Goal: Task Accomplishment & Management: Use online tool/utility

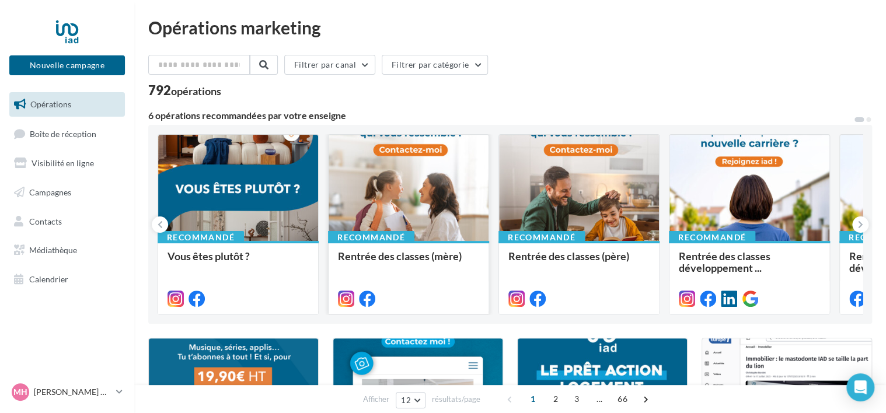
click at [415, 215] on div at bounding box center [408, 188] width 160 height 107
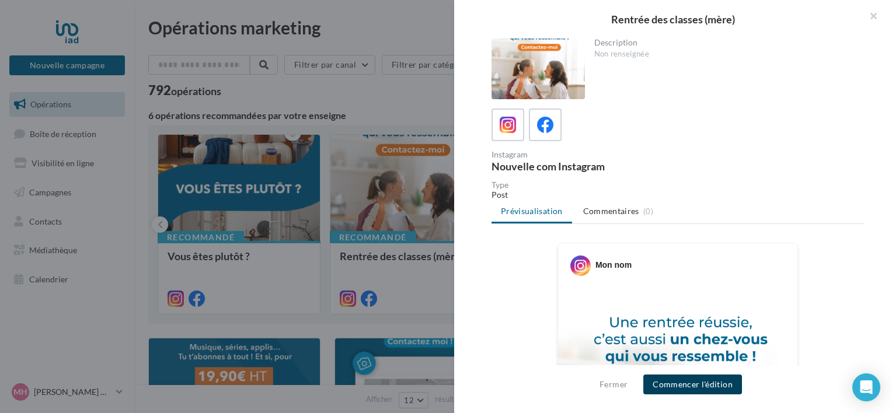
click at [666, 385] on button "Commencer l'édition" at bounding box center [692, 385] width 99 height 20
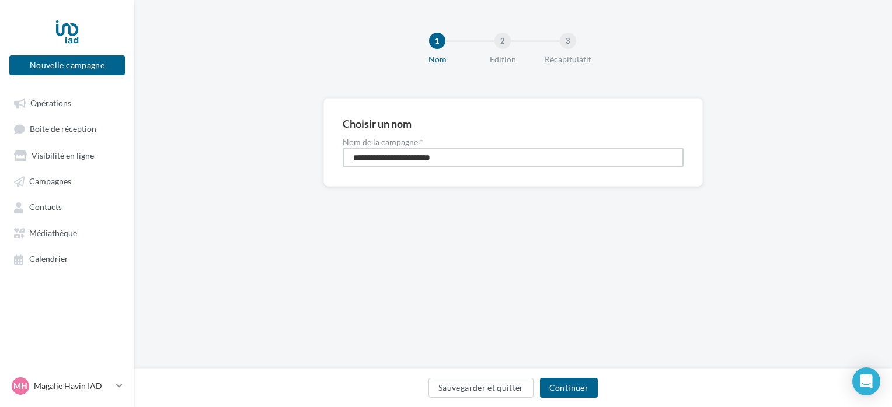
click at [509, 163] on input "**********" at bounding box center [513, 158] width 341 height 20
click at [574, 393] on button "Continuer" at bounding box center [569, 388] width 58 height 20
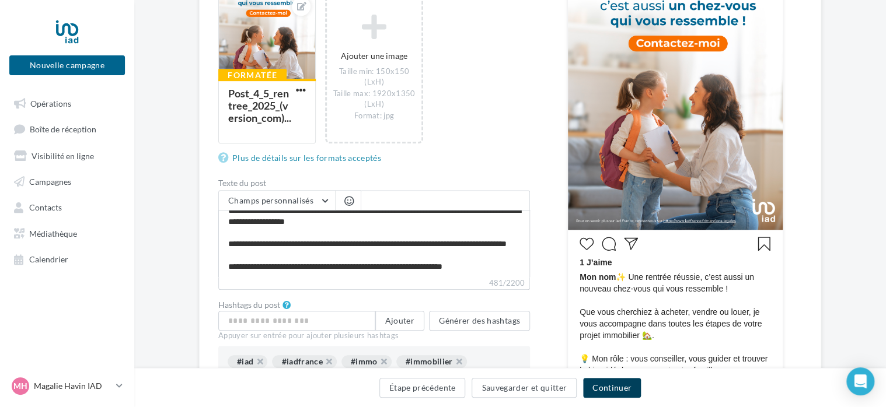
scroll to position [44, 0]
click at [613, 389] on button "Continuer" at bounding box center [612, 388] width 58 height 20
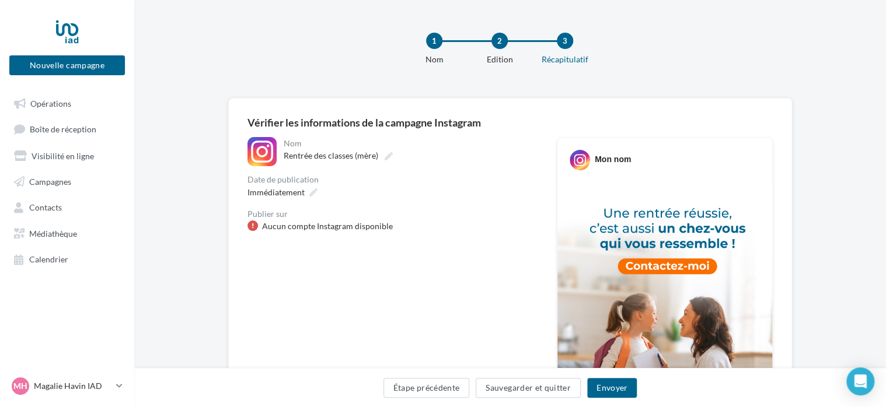
click at [290, 144] on div "Nom" at bounding box center [410, 143] width 252 height 8
click at [428, 391] on button "Étape précédente" at bounding box center [426, 388] width 86 height 20
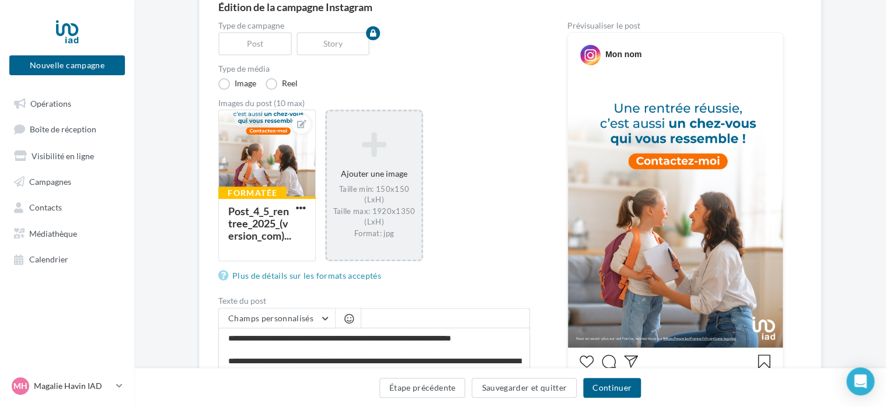
scroll to position [117, 0]
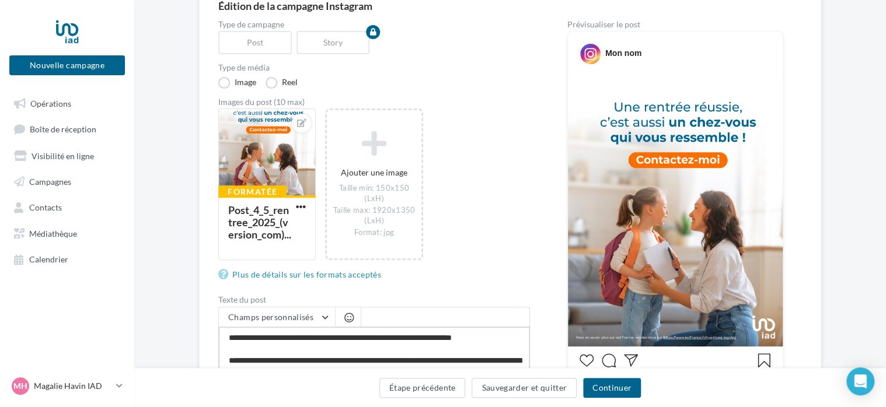
drag, startPoint x: 229, startPoint y: 333, endPoint x: 496, endPoint y: 364, distance: 269.0
click at [496, 364] on textarea "**********" at bounding box center [374, 360] width 312 height 67
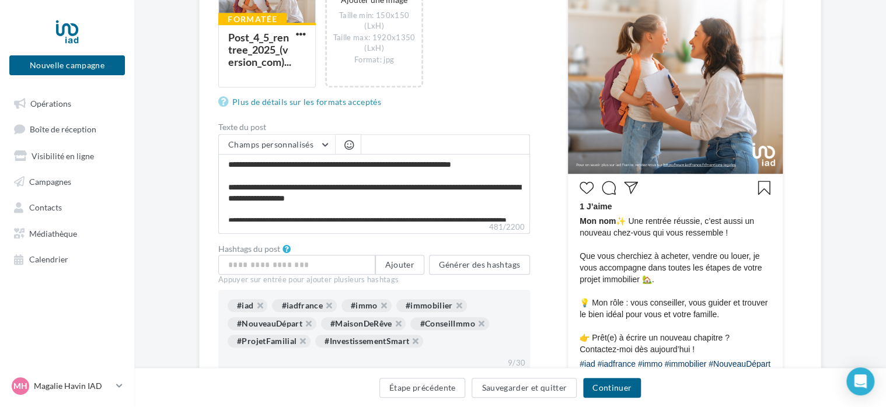
scroll to position [289, 19]
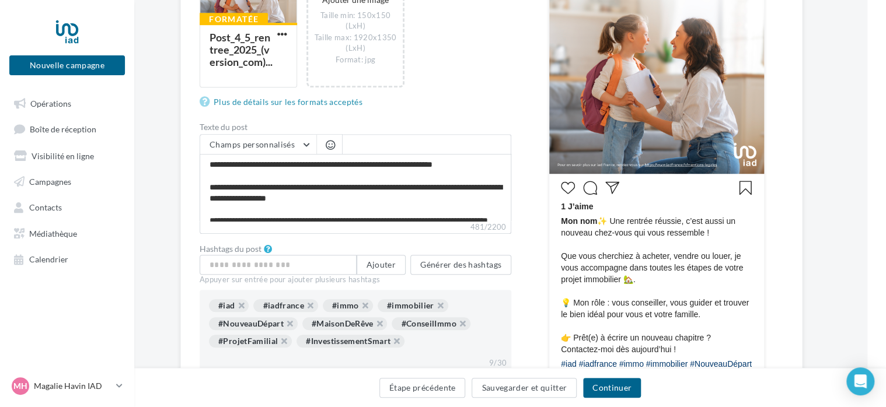
drag, startPoint x: 618, startPoint y: 221, endPoint x: 889, endPoint y: 299, distance: 282.2
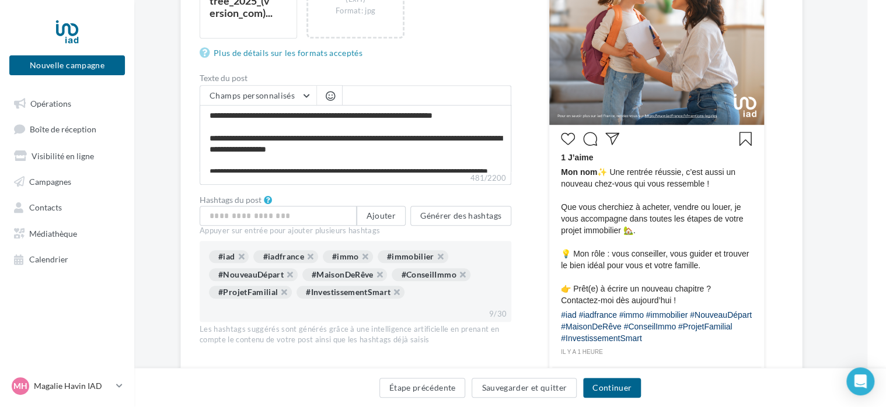
scroll to position [342, 19]
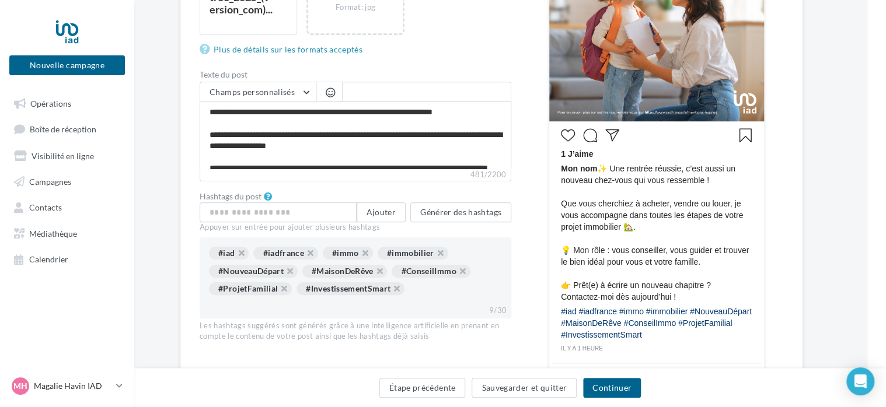
click at [707, 334] on div "#iad #iadfrance #immo #immobilier #NouveauDépart #MaisonDeRêve #ConseilImmo #Pr…" at bounding box center [656, 325] width 191 height 38
drag, startPoint x: 705, startPoint y: 334, endPoint x: 599, endPoint y: 173, distance: 193.7
click at [599, 173] on div "1 J’aime Mon nom ✨ Une rentrée réussie, c’est aussi un nouveau chez-vous qui vo…" at bounding box center [656, 239] width 209 height 230
copy div "✨ Une rentrée réussie, c’est aussi un nouveau chez-vous qui vous ressemble ! Qu…"
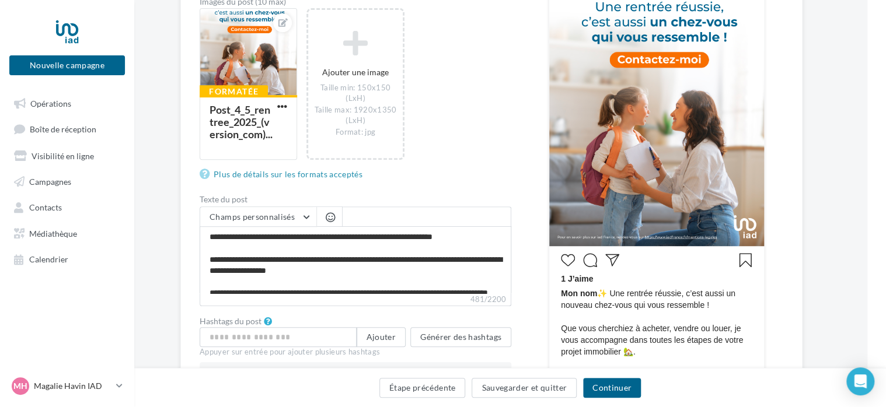
scroll to position [202, 19]
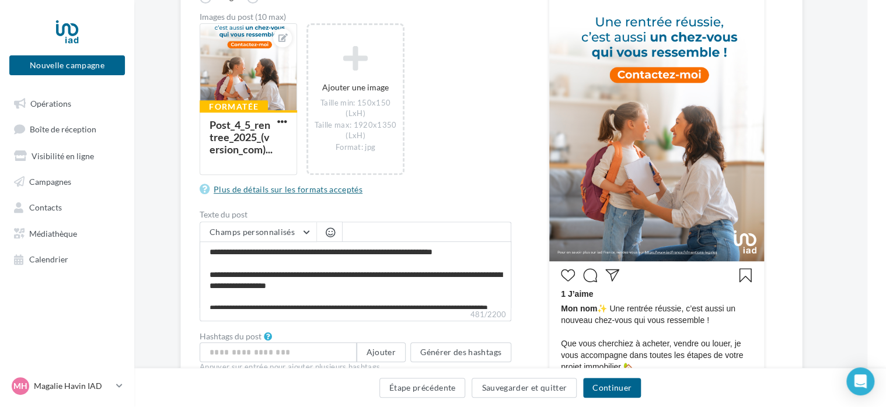
click at [268, 190] on link "Plus de détails sur les formats acceptés" at bounding box center [283, 190] width 167 height 14
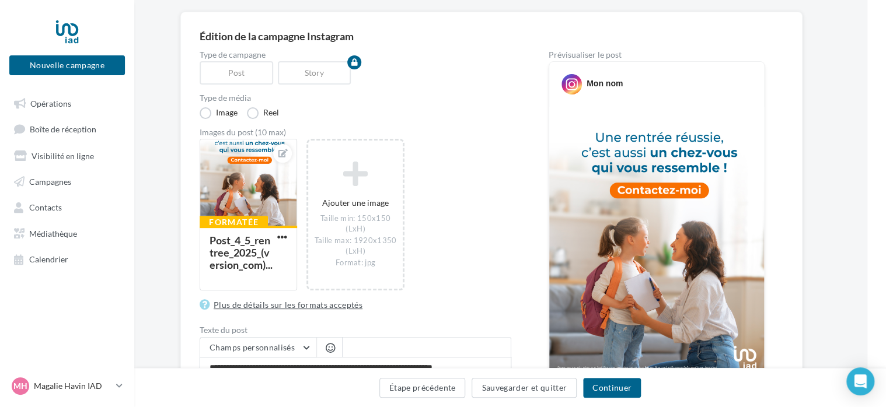
scroll to position [85, 19]
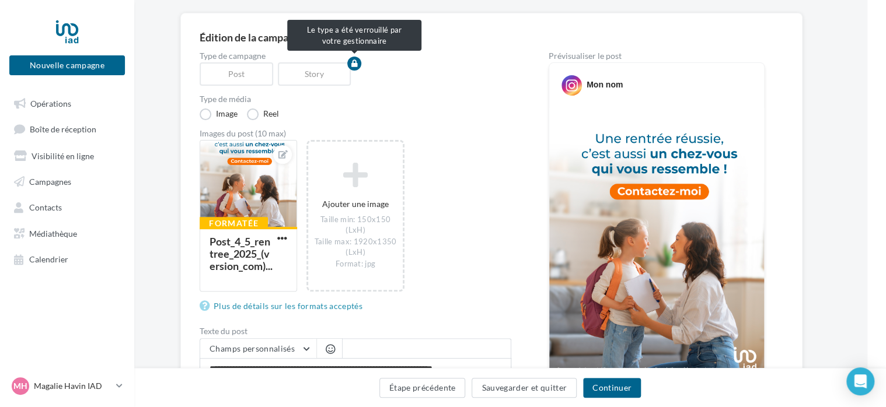
click at [312, 77] on div "Story" at bounding box center [317, 73] width 78 height 23
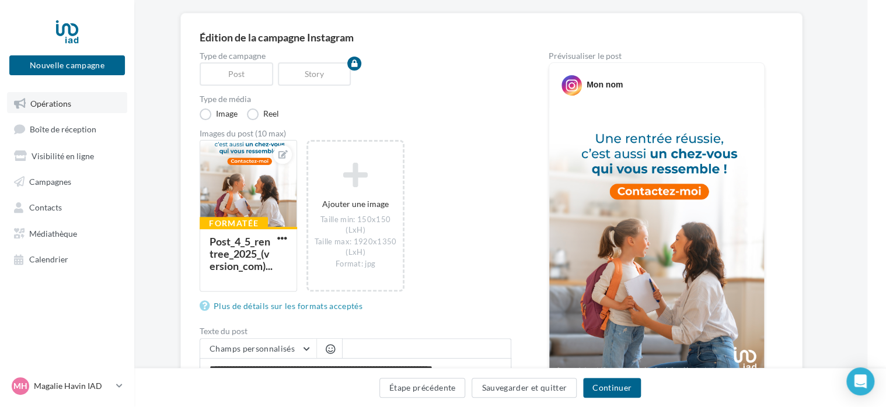
click at [71, 96] on link "Opérations" at bounding box center [67, 102] width 120 height 21
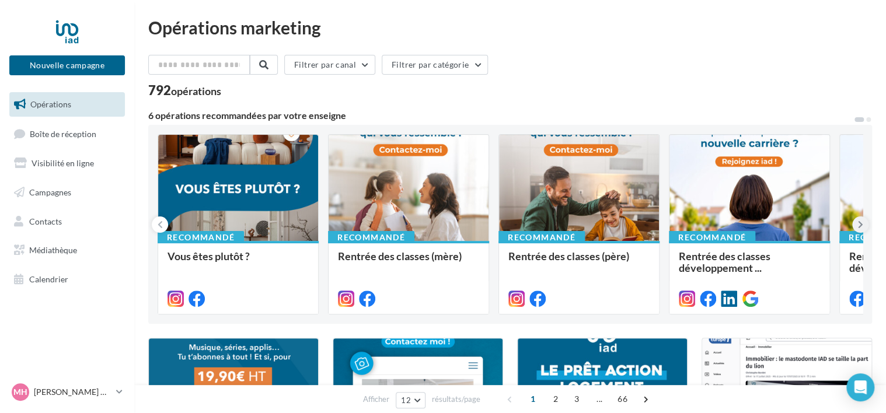
click at [856, 229] on button at bounding box center [860, 224] width 16 height 16
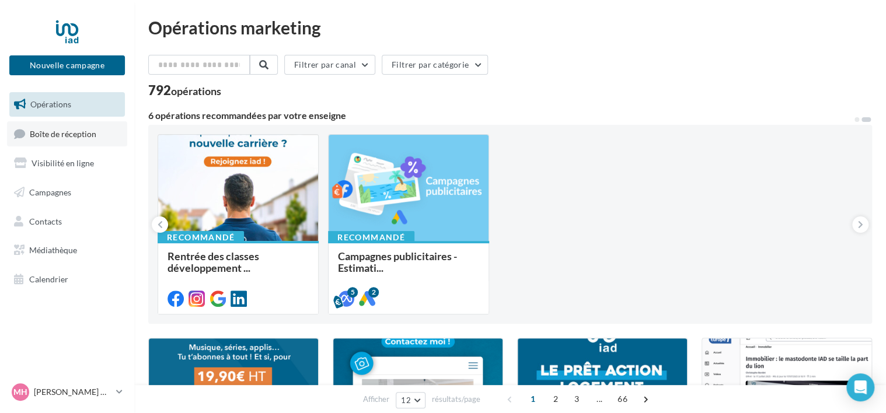
click at [41, 139] on link "Boîte de réception" at bounding box center [67, 133] width 120 height 25
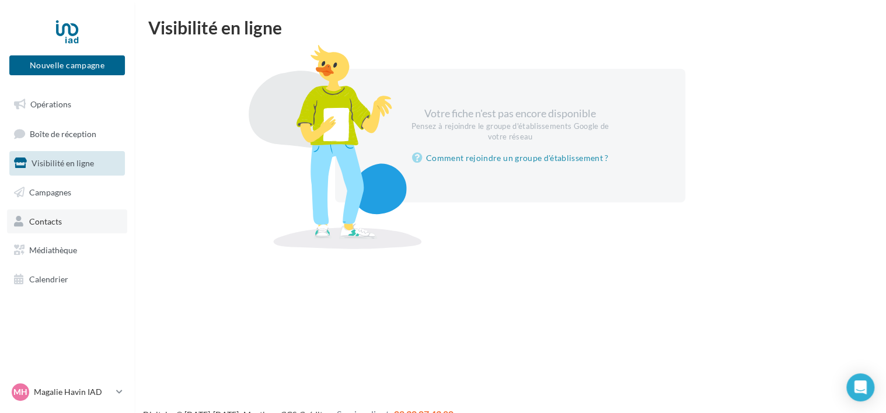
click at [37, 223] on span "Contacts" at bounding box center [45, 221] width 33 height 10
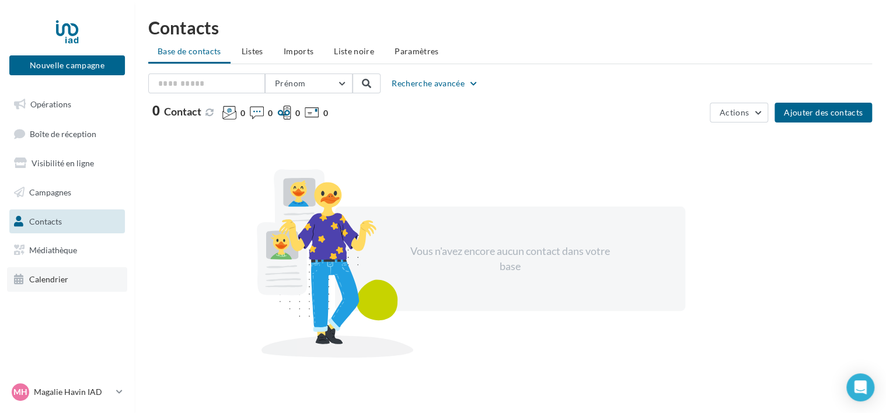
click at [30, 271] on link "Calendrier" at bounding box center [67, 279] width 120 height 25
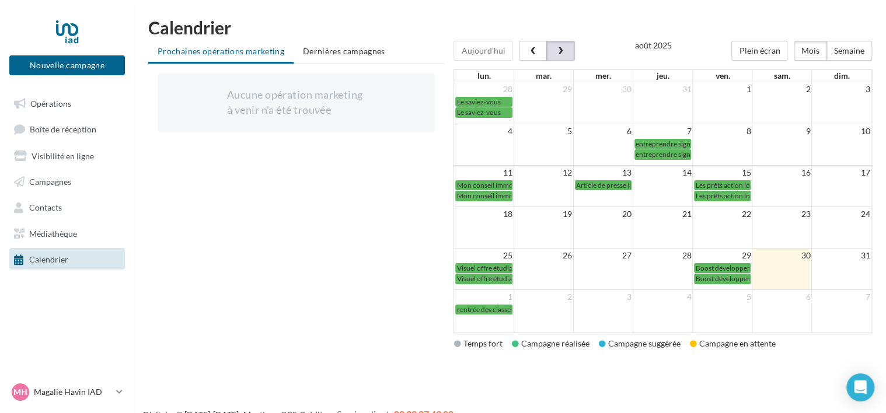
click at [558, 53] on span "button" at bounding box center [560, 51] width 10 height 8
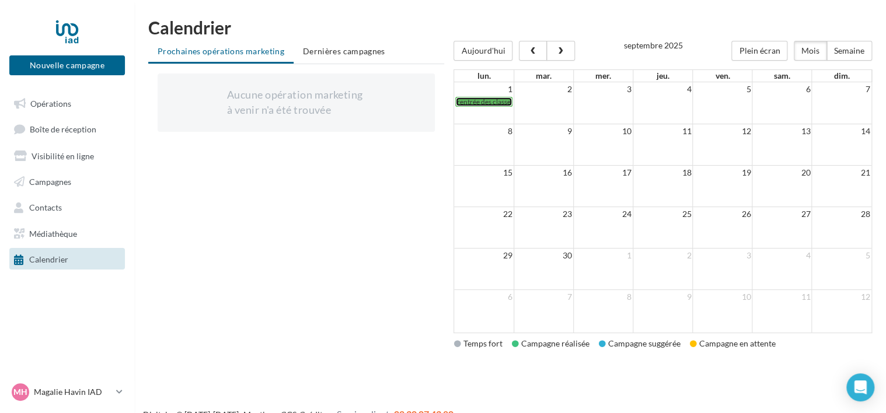
click at [497, 104] on span "rentrée des classes (mère)" at bounding box center [495, 101] width 78 height 9
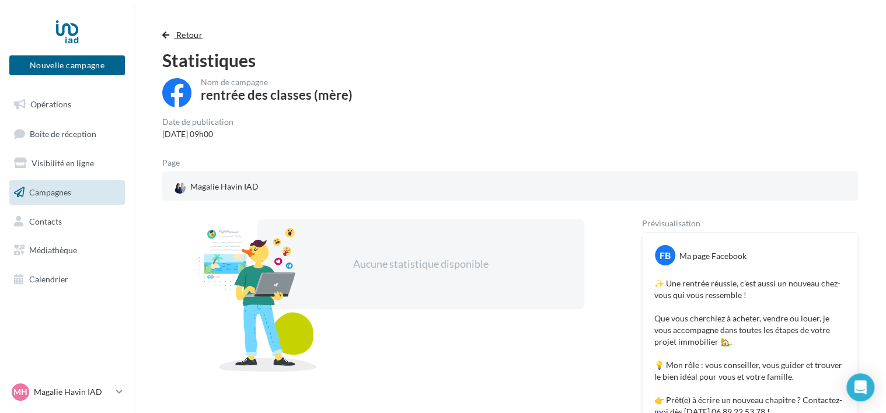
click at [163, 34] on span "button" at bounding box center [165, 35] width 7 height 8
